Goal: Use online tool/utility: Utilize a website feature to perform a specific function

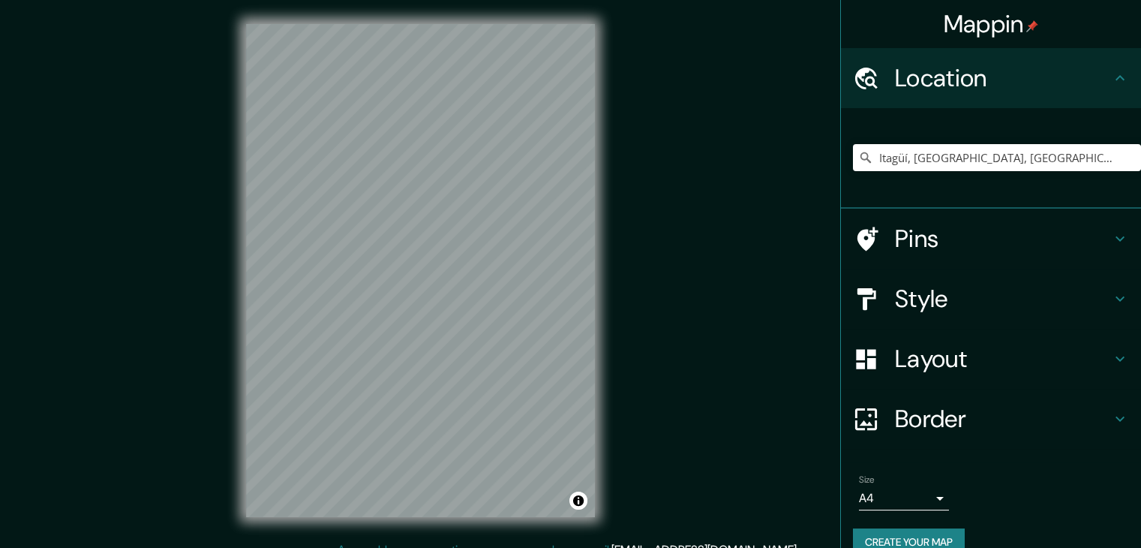
click at [1092, 244] on h4 "Pins" at bounding box center [1003, 239] width 216 height 30
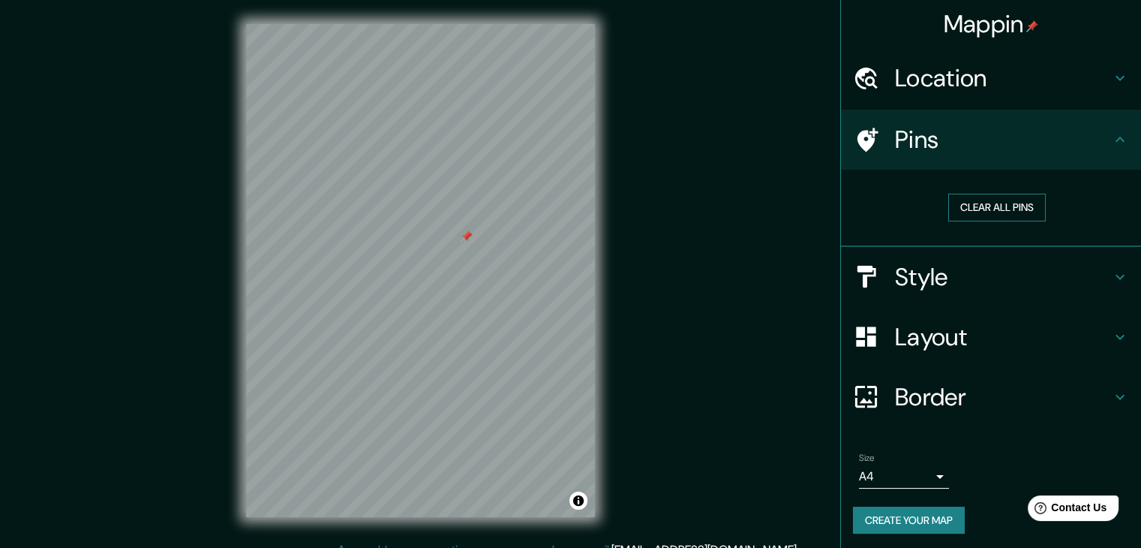
click at [980, 205] on button "Clear all pins" at bounding box center [997, 208] width 98 height 28
click at [975, 398] on h4 "Border" at bounding box center [1003, 397] width 216 height 30
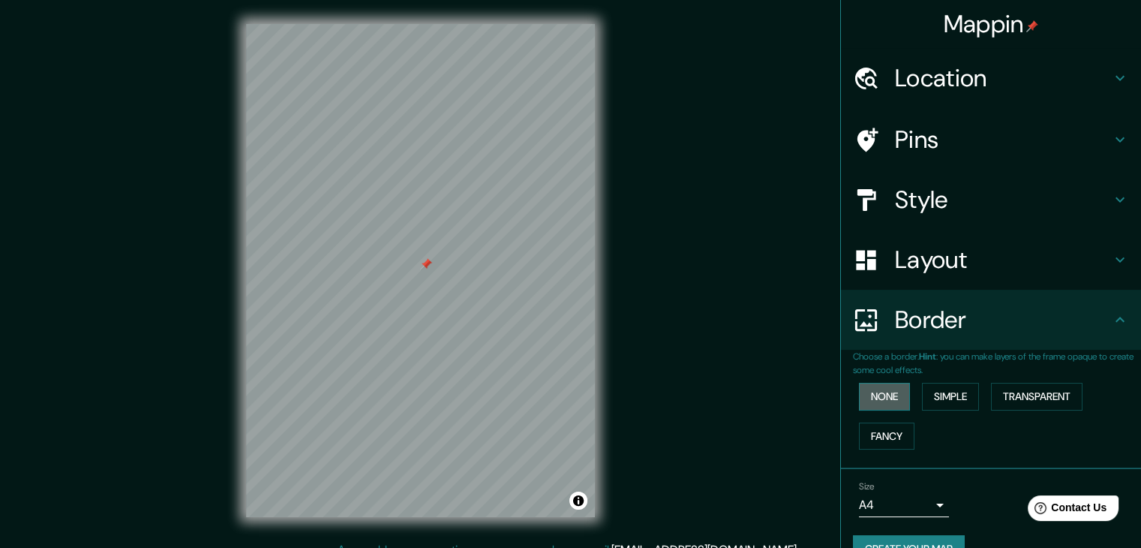
click at [873, 396] on button "None" at bounding box center [884, 397] width 51 height 28
click at [864, 439] on button "Fancy" at bounding box center [887, 436] width 56 height 28
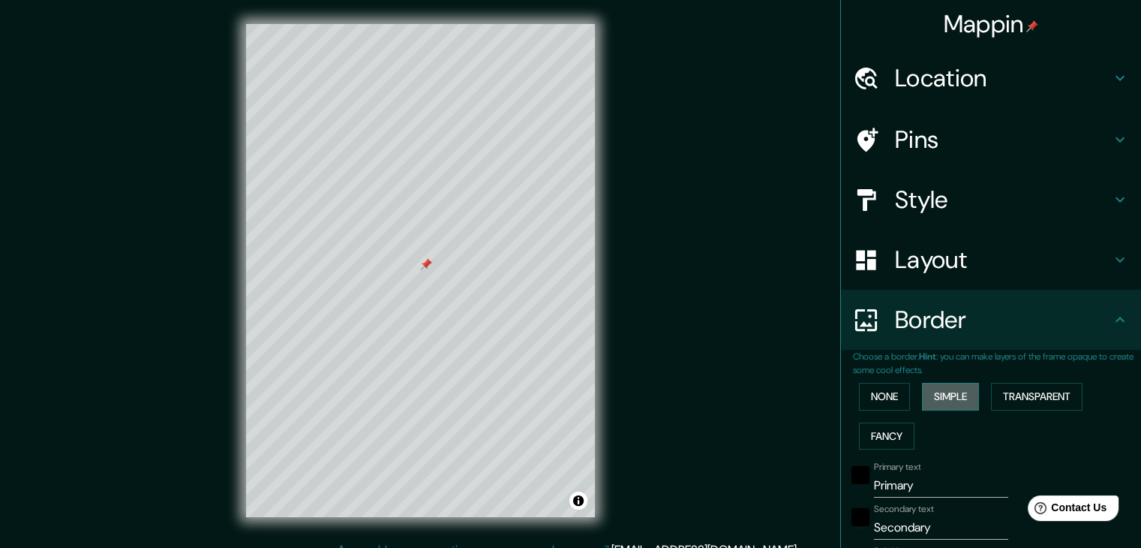
click at [942, 395] on button "Simple" at bounding box center [950, 397] width 57 height 28
click at [1047, 393] on button "Transparent" at bounding box center [1037, 397] width 92 height 28
click at [859, 403] on button "None" at bounding box center [884, 397] width 51 height 28
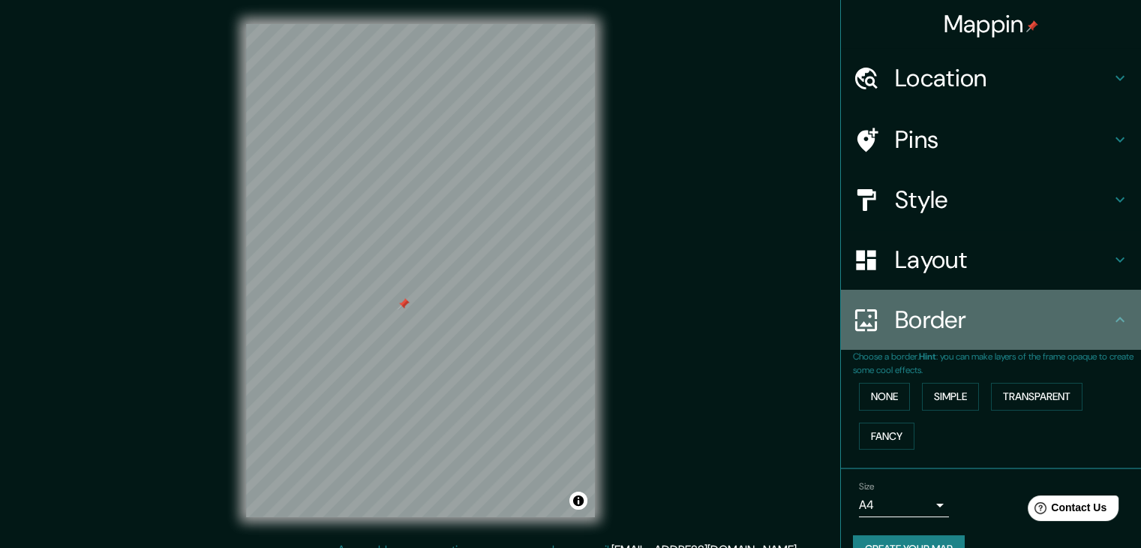
click at [1050, 313] on h4 "Border" at bounding box center [1003, 320] width 216 height 30
